Goal: Task Accomplishment & Management: Use online tool/utility

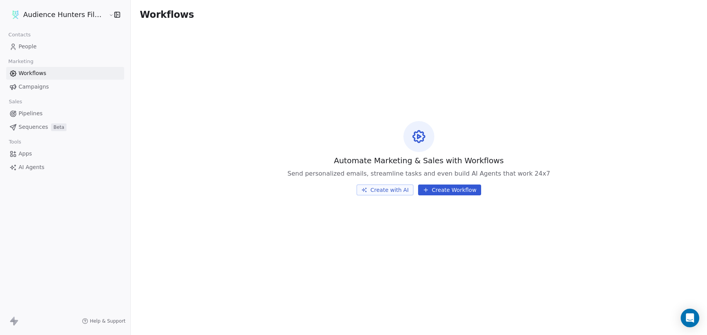
click at [460, 192] on button "Create Workflow" at bounding box center [449, 190] width 63 height 11
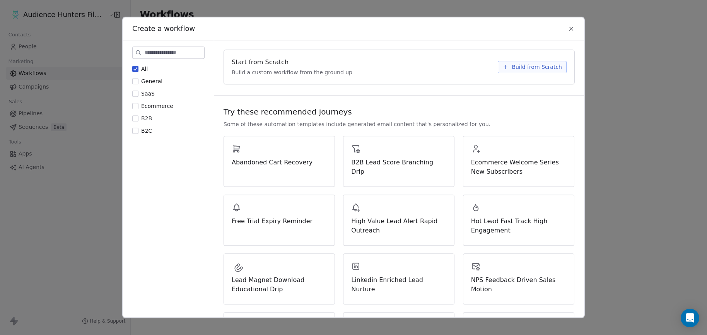
click at [139, 129] on label "B2C" at bounding box center [142, 131] width 20 height 8
click at [138, 129] on button "B2C" at bounding box center [135, 131] width 6 height 8
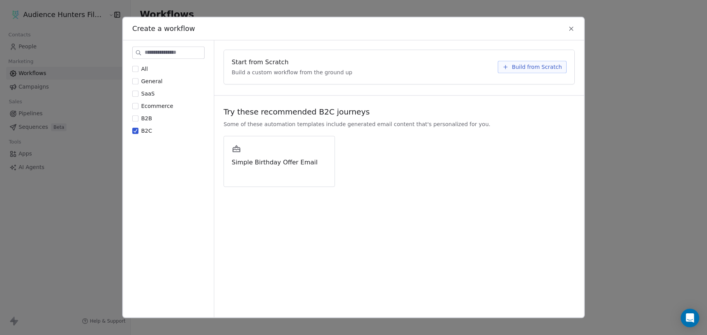
click at [137, 118] on button "B2B" at bounding box center [135, 118] width 6 height 8
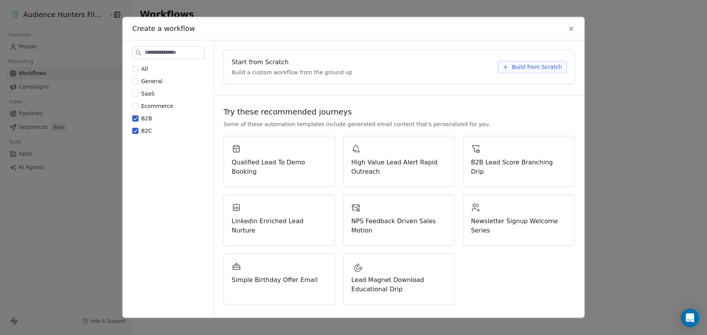
click at [135, 120] on button "B2B" at bounding box center [135, 118] width 6 height 8
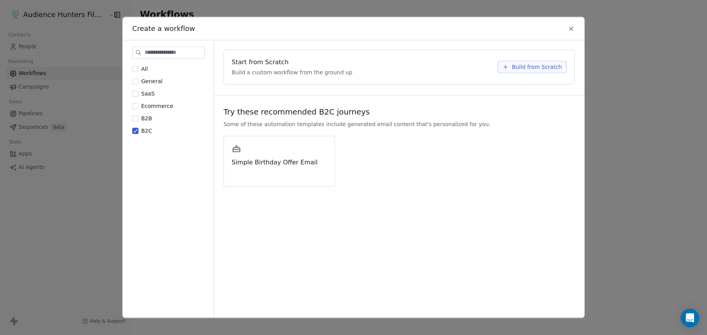
click at [135, 130] on button "B2C" at bounding box center [135, 131] width 6 height 8
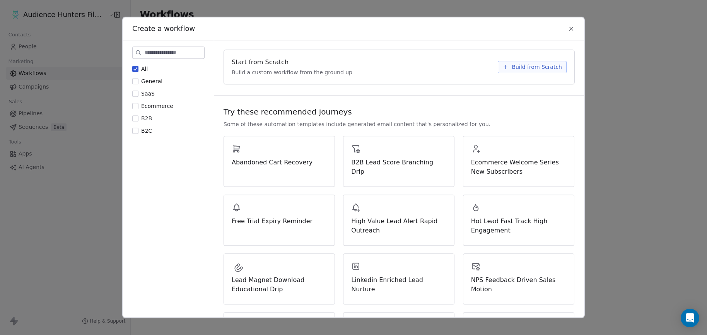
click at [567, 27] on div "Create a workflow" at bounding box center [353, 28] width 461 height 22
click at [571, 29] on icon at bounding box center [571, 28] width 7 height 7
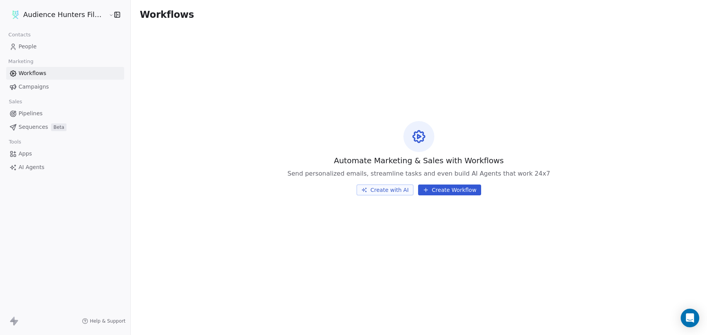
click at [39, 44] on link "People" at bounding box center [65, 46] width 118 height 13
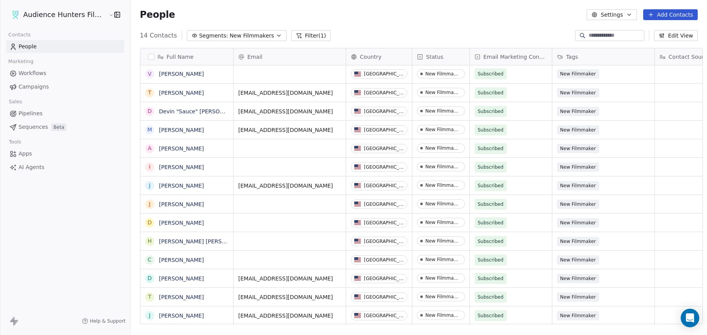
scroll to position [6, 0]
click at [41, 48] on link "People" at bounding box center [65, 46] width 118 height 13
click at [38, 91] on span "Campaigns" at bounding box center [34, 87] width 30 height 8
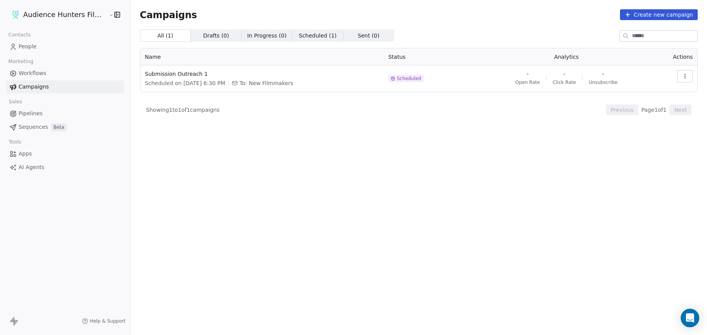
click at [213, 37] on span "Drafts ( 0 )" at bounding box center [216, 36] width 26 height 8
click at [261, 35] on span "In Progress ( 0 )" at bounding box center [266, 36] width 39 height 8
click at [303, 37] on span "Scheduled ( 1 )" at bounding box center [318, 36] width 38 height 8
click at [366, 38] on span "Sent ( 0 ) Sent ( 0 )" at bounding box center [368, 35] width 51 height 12
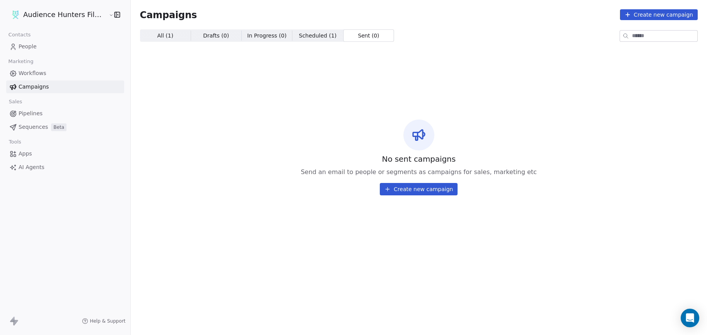
click at [165, 36] on span "All ( 1 )" at bounding box center [165, 36] width 16 height 8
